Goal: Check status: Check status

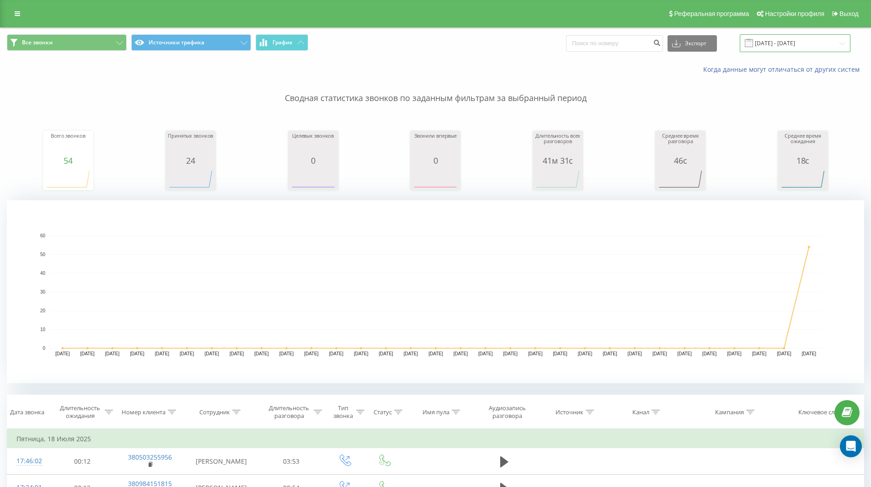
click at [795, 38] on input "[DATE] - [DATE]" at bounding box center [795, 43] width 111 height 18
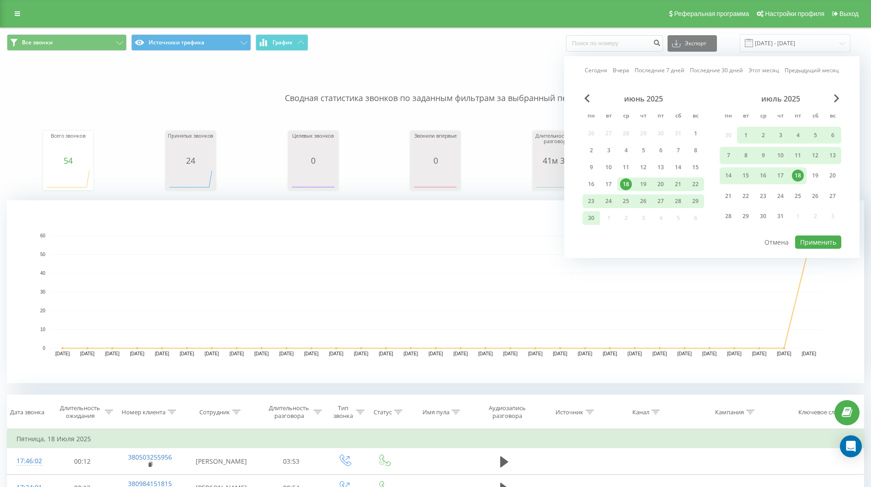
click at [594, 68] on link "Сегодня" at bounding box center [596, 70] width 22 height 9
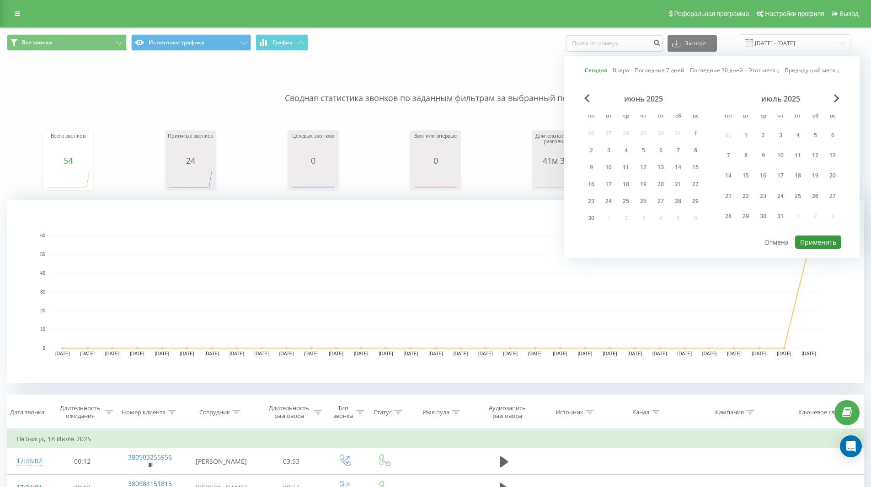
click at [830, 239] on button "Применить" at bounding box center [819, 242] width 46 height 13
type input "21.08.2025 - 21.08.2025"
